Goal: Find specific page/section: Find specific page/section

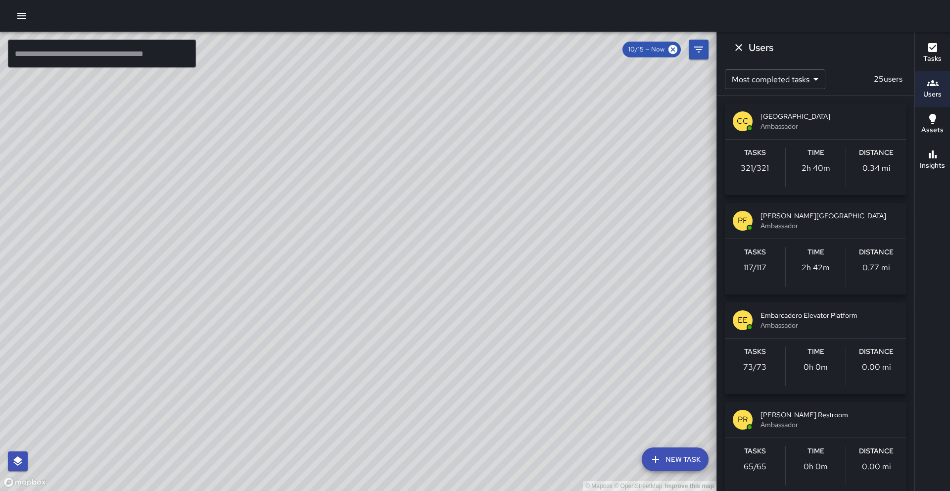
scroll to position [861, 0]
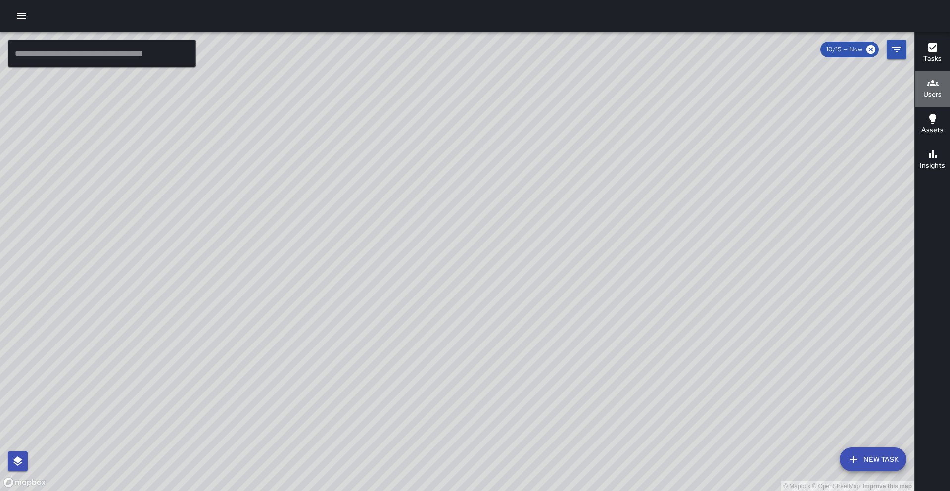
click at [934, 87] on icon "button" at bounding box center [933, 83] width 12 height 12
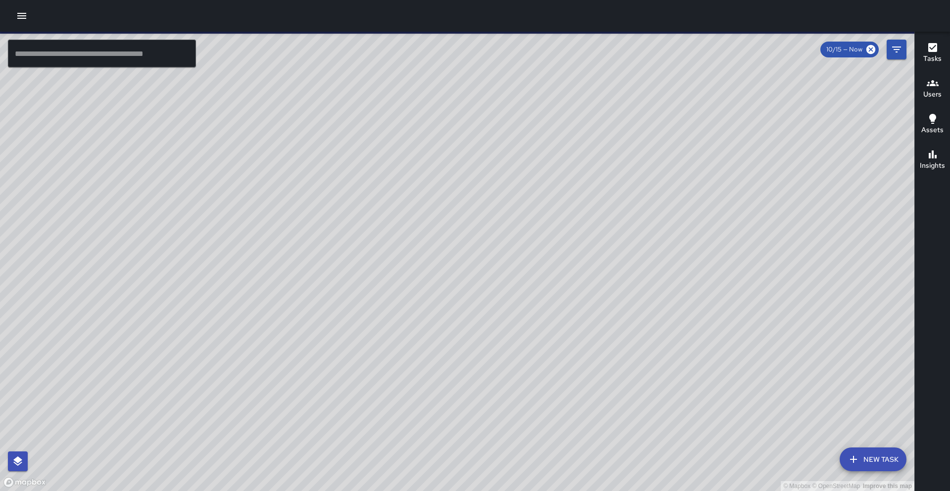
click at [938, 97] on h6 "Users" at bounding box center [932, 94] width 18 height 11
